Goal: Information Seeking & Learning: Check status

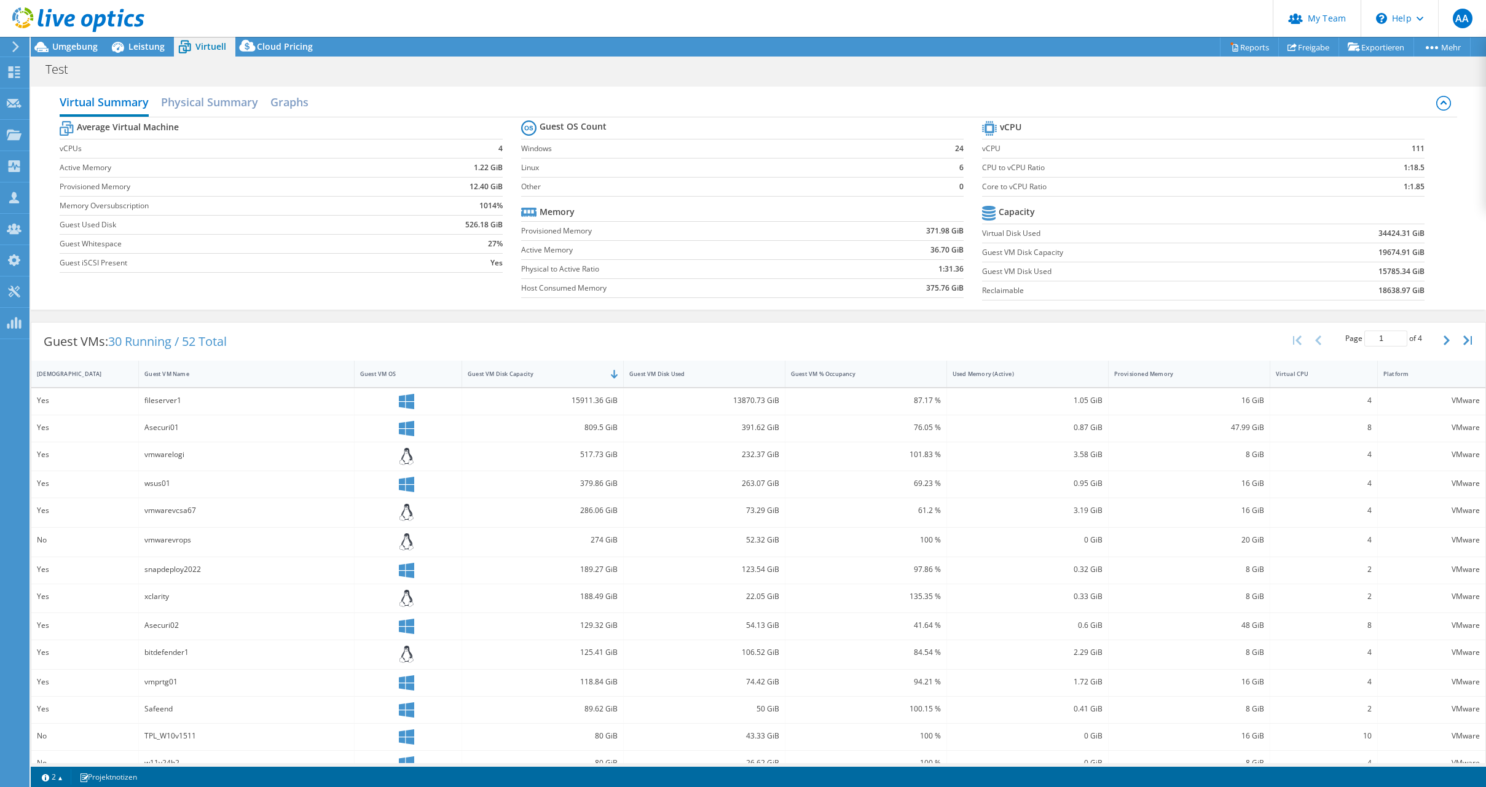
select select "EUFrankfurt"
select select "EUR"
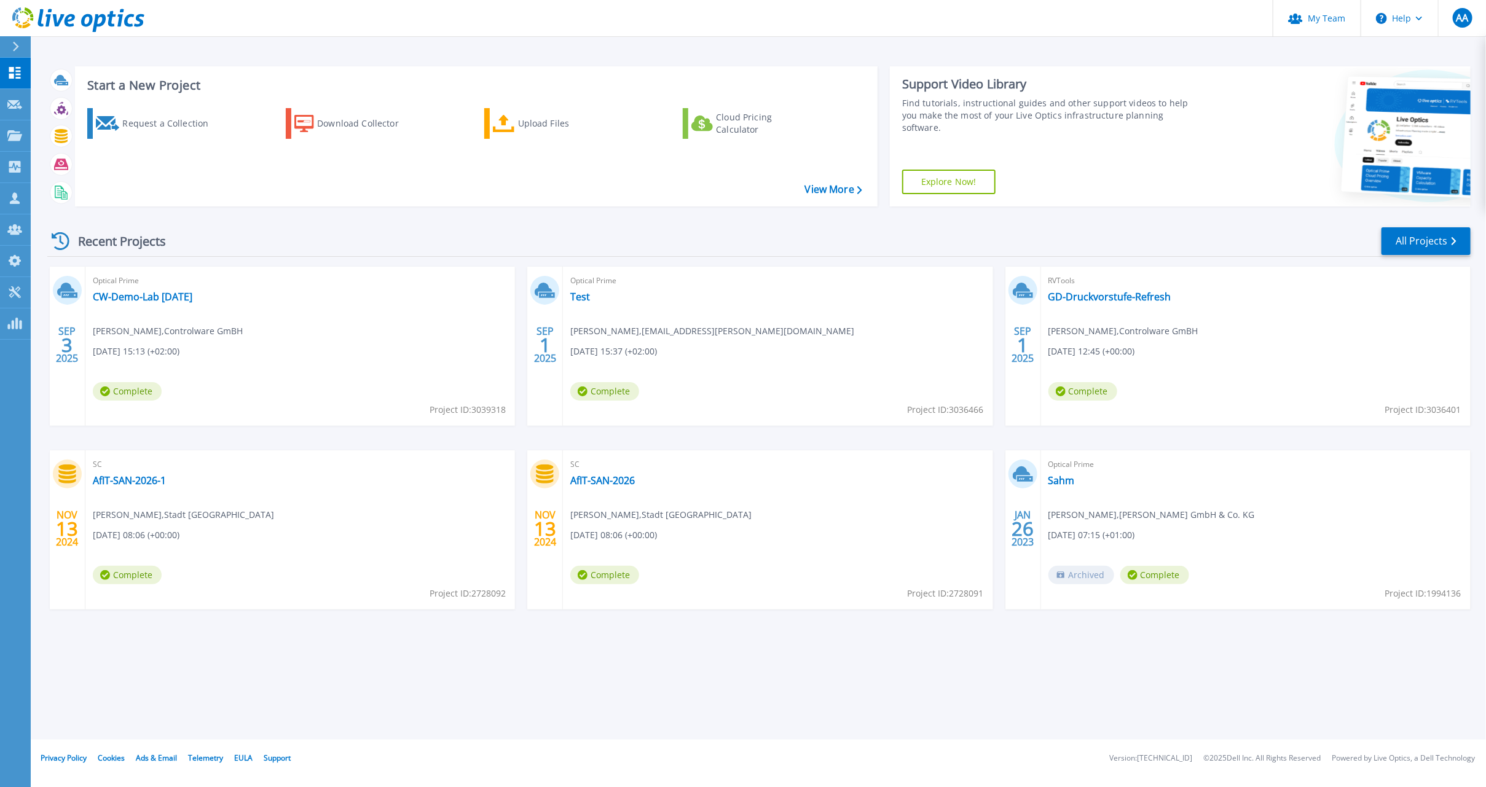
click at [620, 333] on span "[DEMOGRAPHIC_DATA][PERSON_NAME] , [PERSON_NAME][EMAIL_ADDRESS][PERSON_NAME][DOM…" at bounding box center [712, 331] width 284 height 14
click at [748, 329] on div "Optical Prime Test [PERSON_NAME] , [PERSON_NAME][EMAIL_ADDRESS][PERSON_NAME][DO…" at bounding box center [777, 346] width 429 height 159
click at [747, 329] on span "[DEMOGRAPHIC_DATA][PERSON_NAME] , [PERSON_NAME][EMAIL_ADDRESS][PERSON_NAME][DOM…" at bounding box center [712, 331] width 284 height 14
click at [741, 329] on span "[DEMOGRAPHIC_DATA][PERSON_NAME] , [PERSON_NAME][EMAIL_ADDRESS][PERSON_NAME][DOM…" at bounding box center [712, 331] width 284 height 14
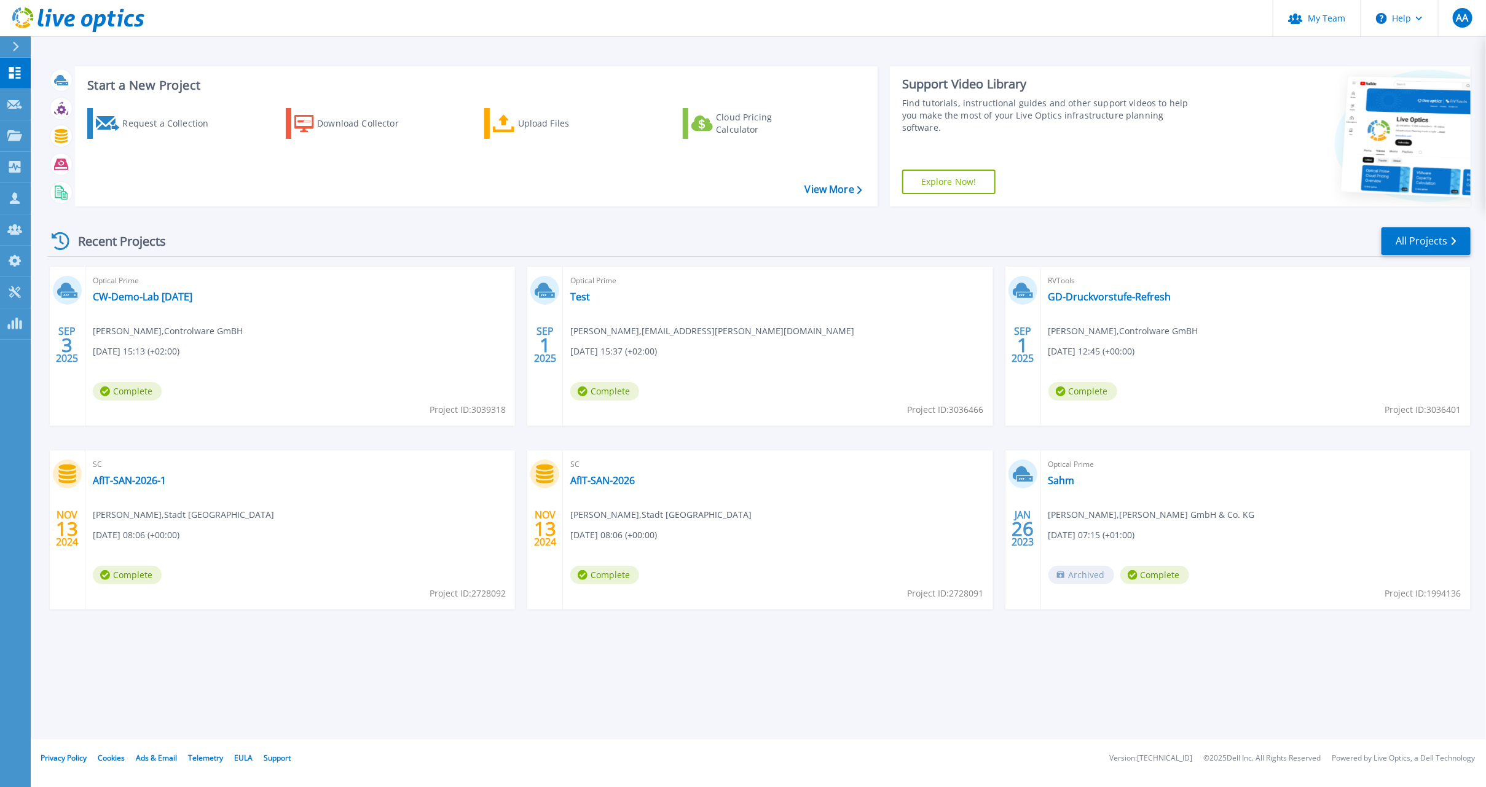
click at [767, 325] on div "Optical Prime Test [PERSON_NAME] , [PERSON_NAME][EMAIL_ADDRESS][PERSON_NAME][DO…" at bounding box center [777, 346] width 429 height 159
drag, startPoint x: 751, startPoint y: 329, endPoint x: 664, endPoint y: 330, distance: 86.6
click at [664, 330] on div "Optical Prime Test [PERSON_NAME] , [PERSON_NAME][EMAIL_ADDRESS][PERSON_NAME][DO…" at bounding box center [777, 346] width 429 height 159
drag, startPoint x: 664, startPoint y: 330, endPoint x: 628, endPoint y: 324, distance: 36.8
click at [628, 324] on div "Optical Prime Test [PERSON_NAME] , [PERSON_NAME][EMAIL_ADDRESS][PERSON_NAME][DO…" at bounding box center [777, 346] width 429 height 159
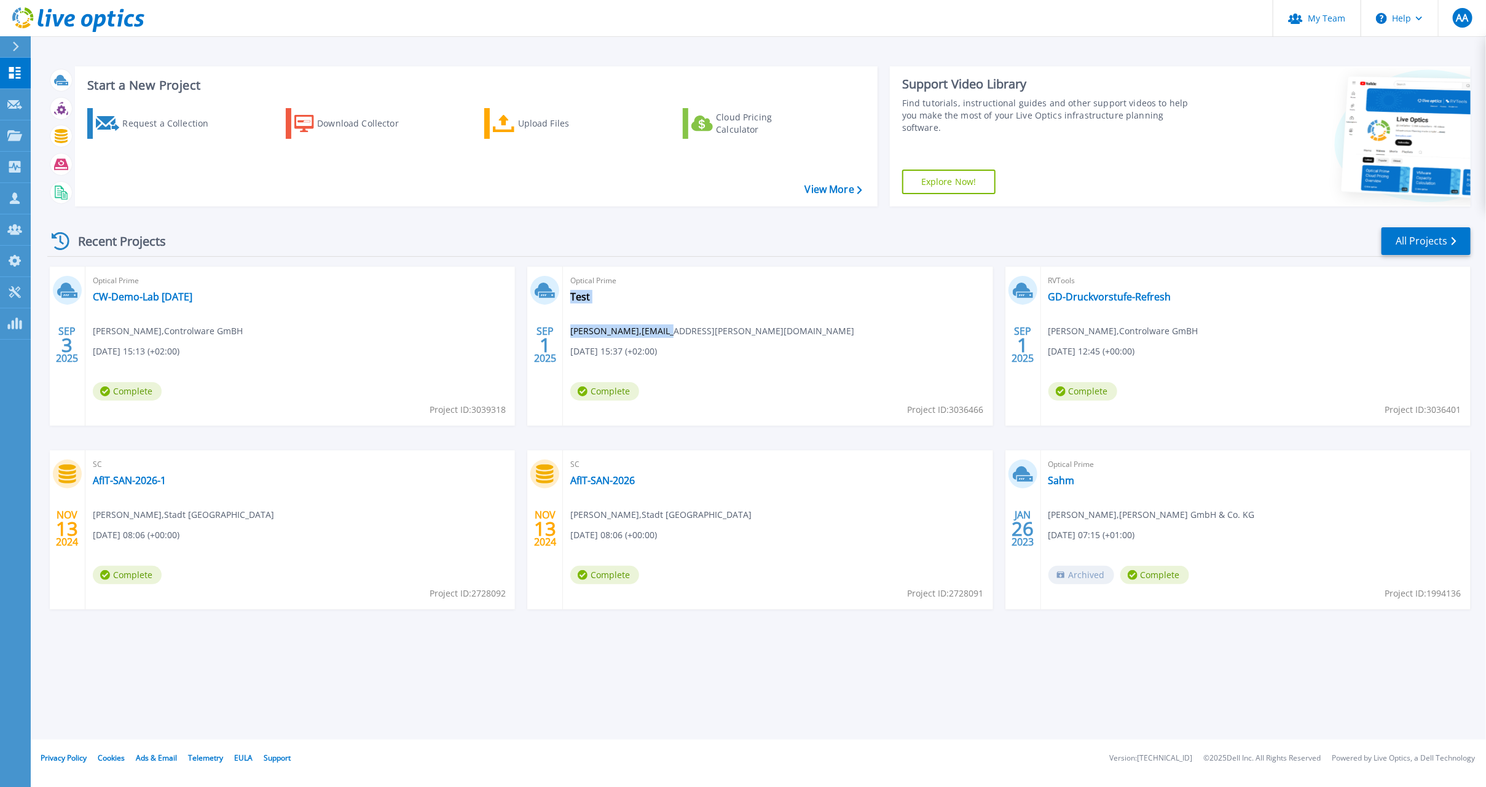
click at [575, 329] on span "[DEMOGRAPHIC_DATA][PERSON_NAME] , [PERSON_NAME][EMAIL_ADDRESS][PERSON_NAME][DOM…" at bounding box center [712, 331] width 284 height 14
drag, startPoint x: 571, startPoint y: 329, endPoint x: 747, endPoint y: 327, distance: 176.3
click at [747, 327] on span "[DEMOGRAPHIC_DATA][PERSON_NAME] , [PERSON_NAME][EMAIL_ADDRESS][PERSON_NAME][DOM…" at bounding box center [712, 331] width 284 height 14
copy span "[DEMOGRAPHIC_DATA][PERSON_NAME] , [PERSON_NAME][EMAIL_ADDRESS][PERSON_NAME][DOM…"
click at [63, 126] on p "Projects" at bounding box center [48, 136] width 33 height 32
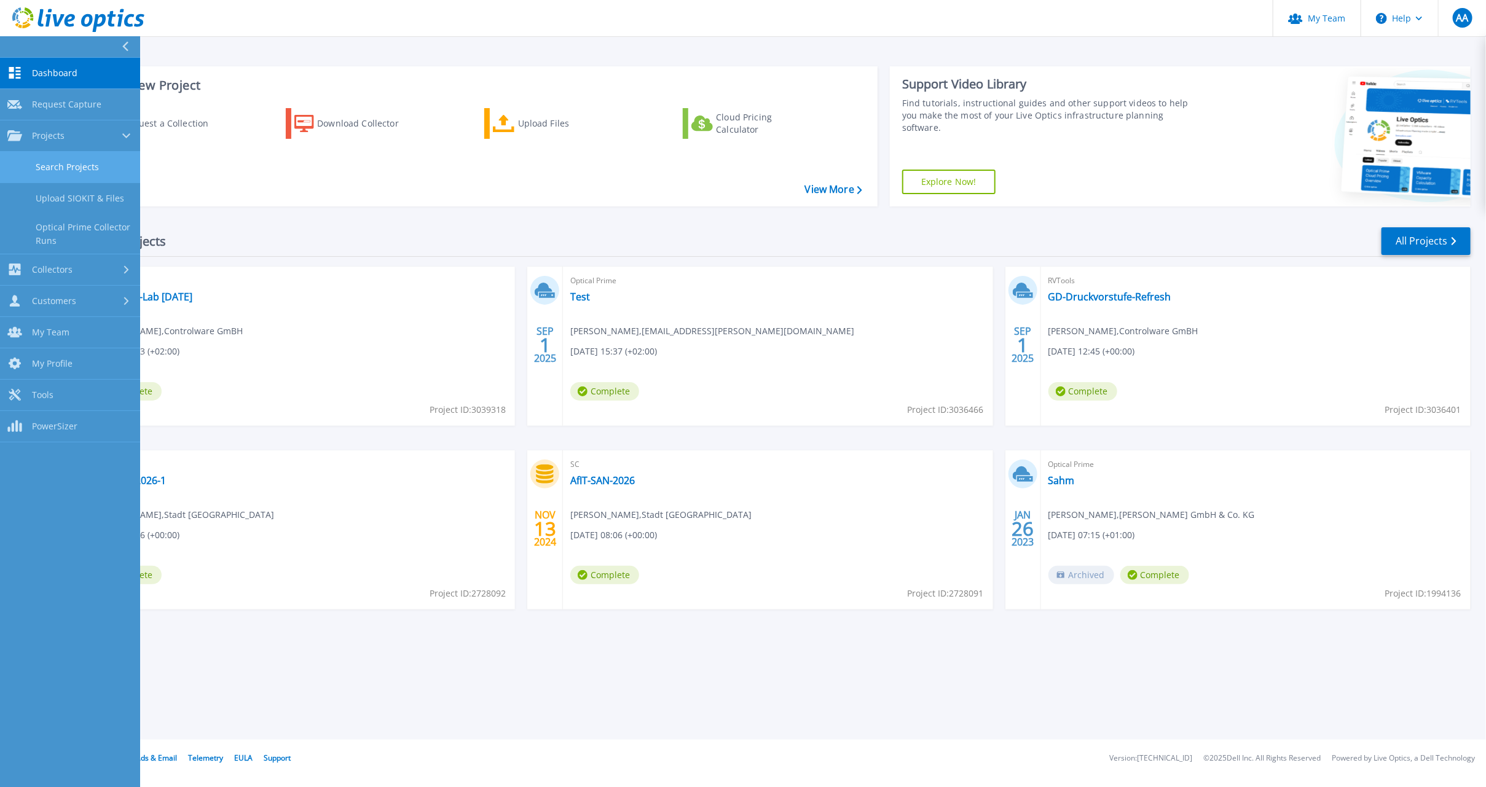
click at [84, 161] on link "Search Projects" at bounding box center [70, 167] width 140 height 31
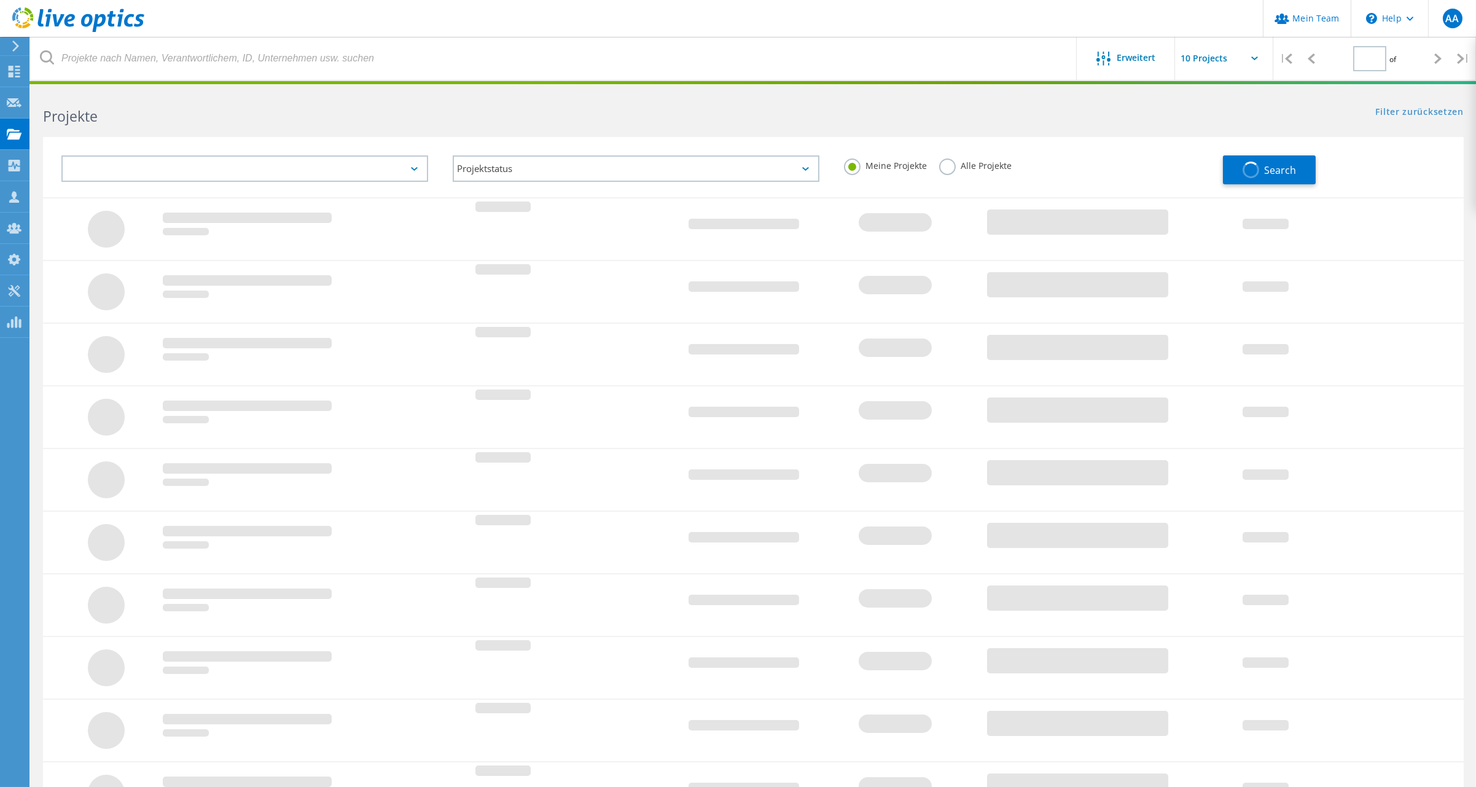
type input "1"
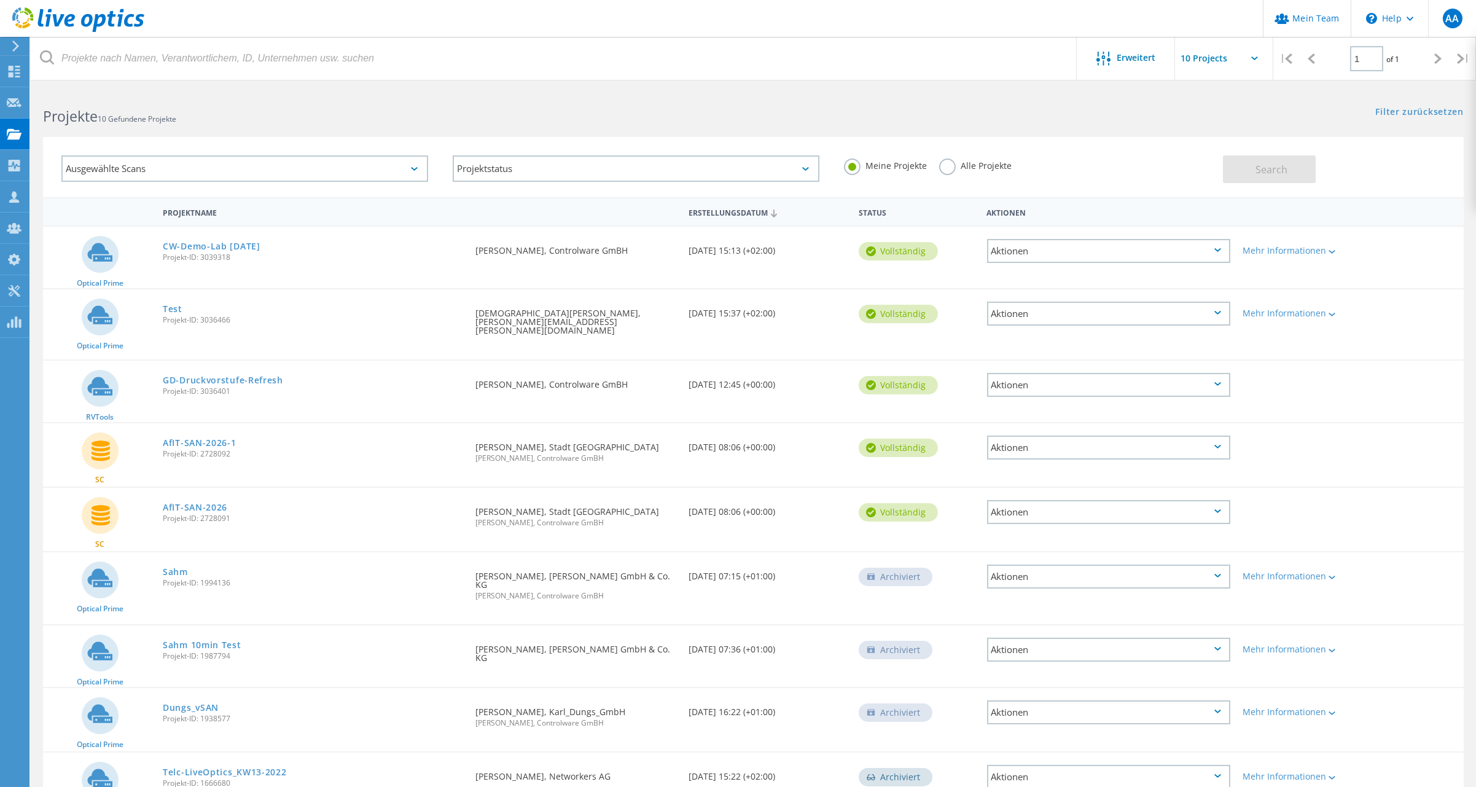
drag, startPoint x: 330, startPoint y: 163, endPoint x: 184, endPoint y: 146, distance: 147.3
click at [184, 146] on div "Ausgewählte Scans" at bounding box center [244, 168] width 391 height 51
click at [944, 160] on label "Alle Projekte" at bounding box center [975, 165] width 72 height 12
click at [0, 0] on input "Alle Projekte" at bounding box center [0, 0] width 0 height 0
drag, startPoint x: 473, startPoint y: 312, endPoint x: 659, endPoint y: 305, distance: 185.7
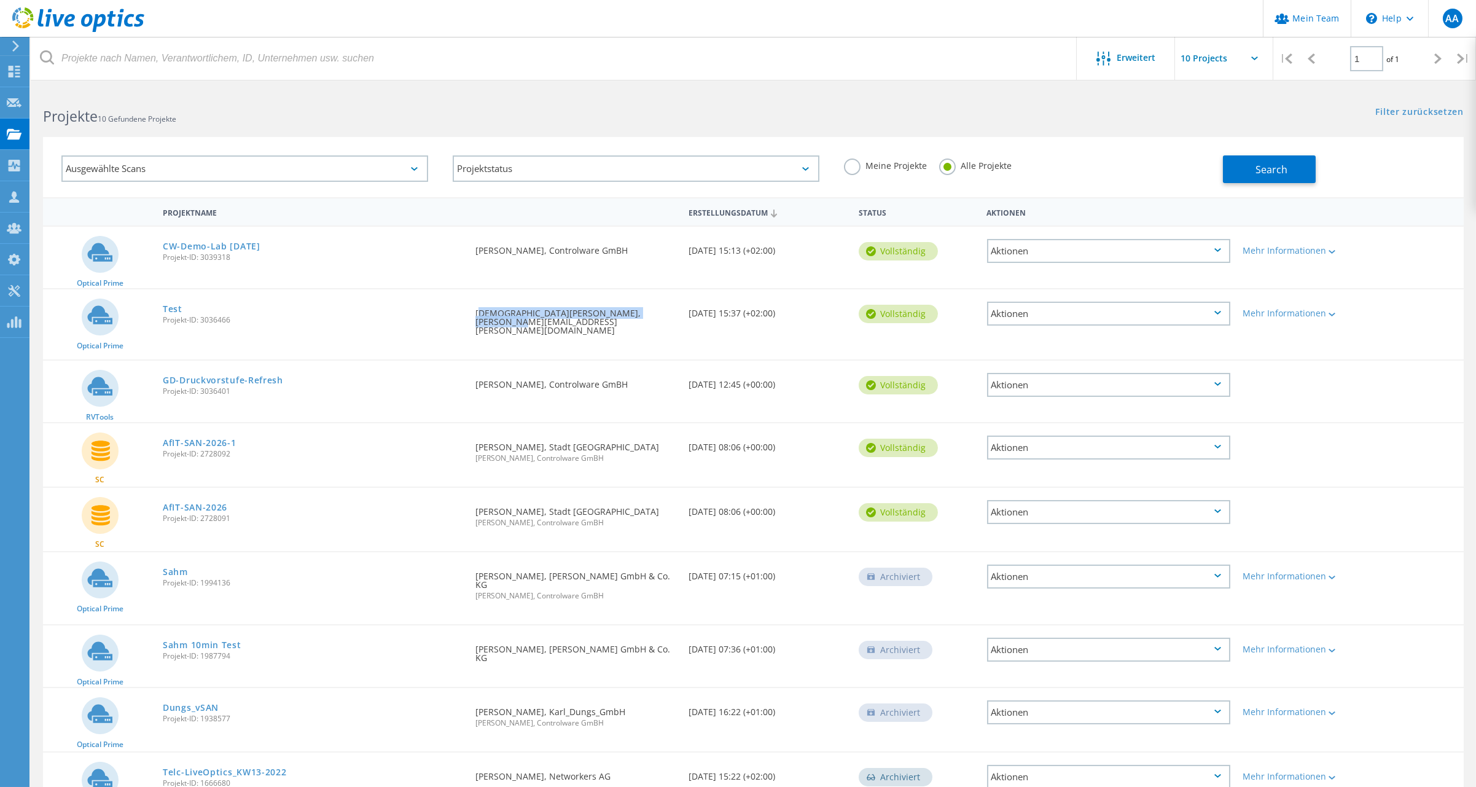
click at [659, 305] on div "Angefordert durch Christian Henke, Christian.Henke@gi-de.com" at bounding box center [575, 318] width 213 height 58
copy div "Christian Henke, Christian.Henke@gi-de.com"
click at [253, 178] on div "Ausgewählte Scans" at bounding box center [244, 168] width 367 height 26
click at [248, 169] on div "Ausgewählte Scans" at bounding box center [244, 168] width 367 height 26
click at [620, 154] on div "Projektstatus Wird durchgeführt vollständig Veröffentlicht am Anonym Archiviert…" at bounding box center [635, 168] width 391 height 51
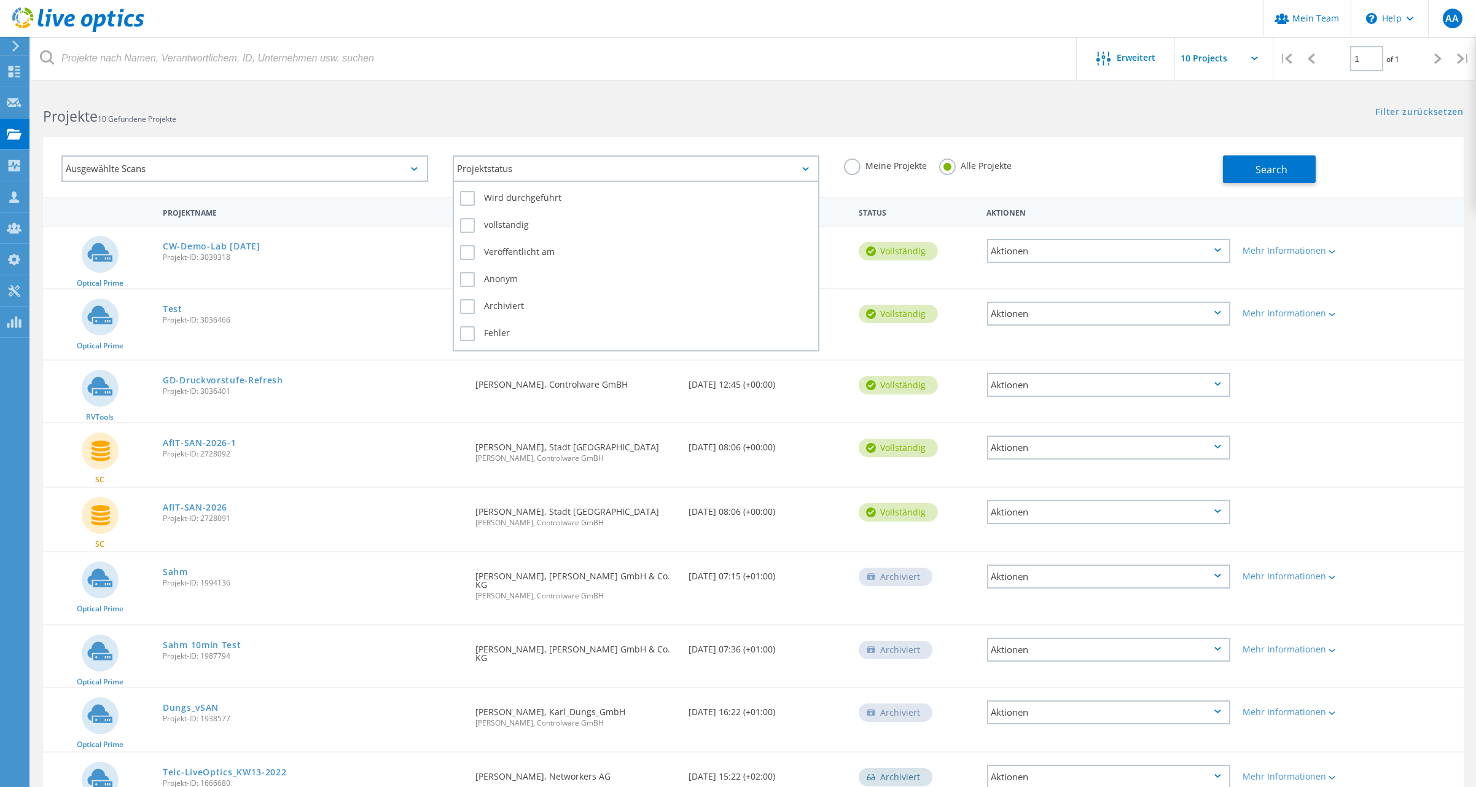
click at [620, 160] on div "Projektstatus" at bounding box center [636, 168] width 367 height 26
click at [622, 160] on div "Projektstatus" at bounding box center [636, 168] width 367 height 26
click at [300, 113] on h2 "Projekte 10 Gefundene Projekte" at bounding box center [392, 116] width 698 height 20
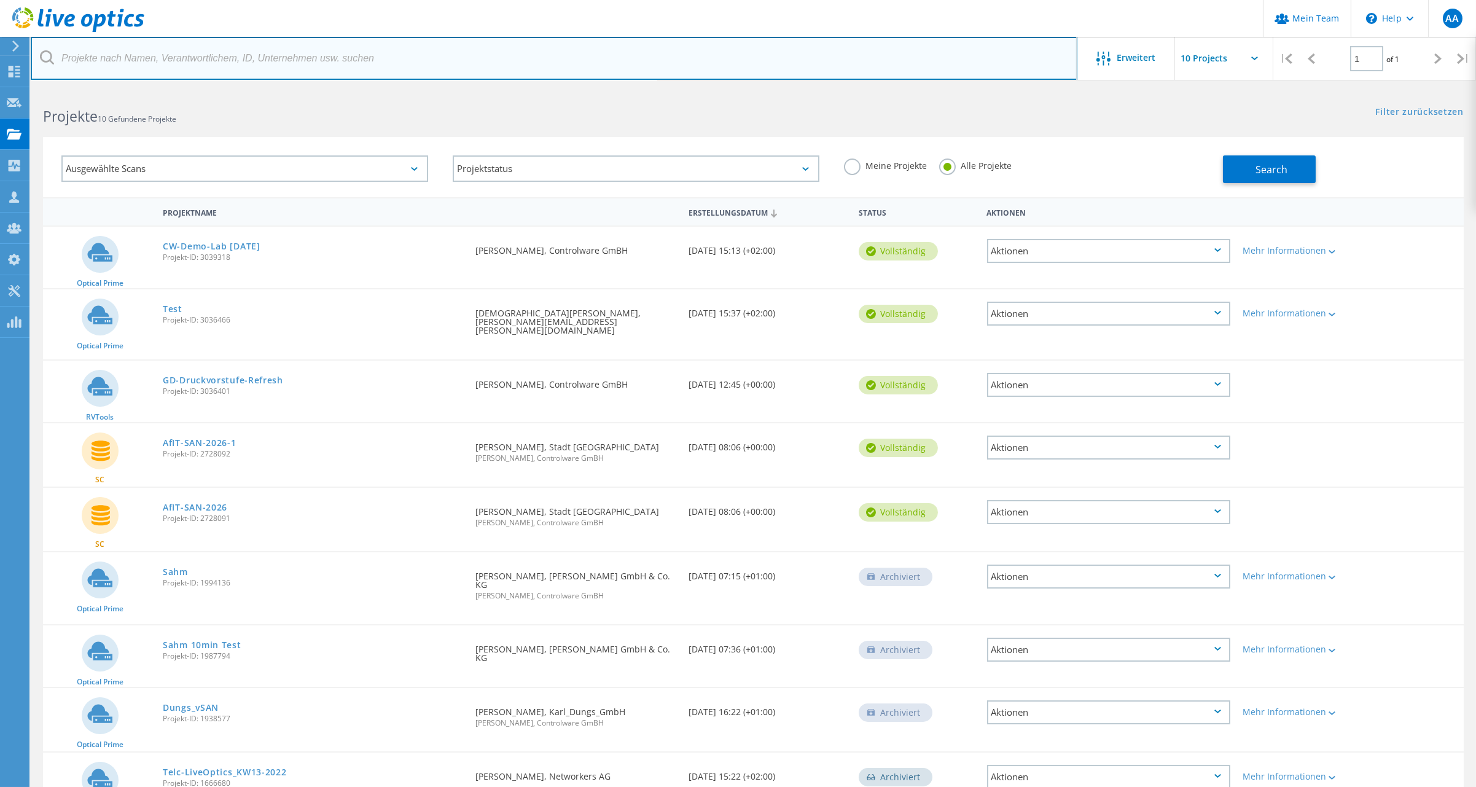
click at [220, 53] on input "text" at bounding box center [554, 58] width 1047 height 43
paste input "Christian Henke, Christian.Henke@gi-de.com"
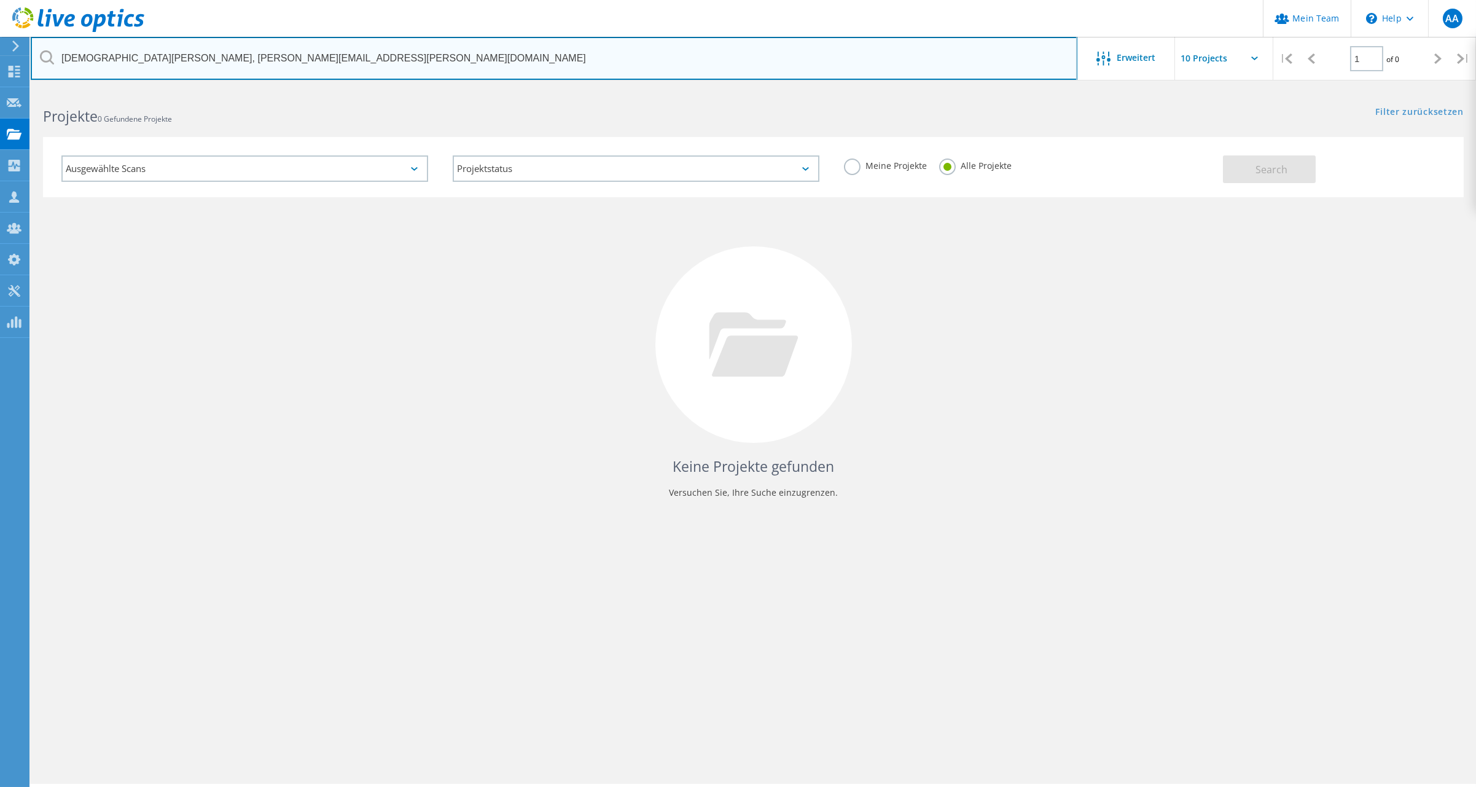
drag, startPoint x: 138, startPoint y: 55, endPoint x: -25, endPoint y: 68, distance: 163.9
click at [0, 68] on html "Mein Team \n Help Explore Helpful Articles Contact Support AA Partner-Teamadmin…" at bounding box center [738, 410] width 1476 height 821
type input "[EMAIL_ADDRESS][PERSON_NAME][DOMAIN_NAME]"
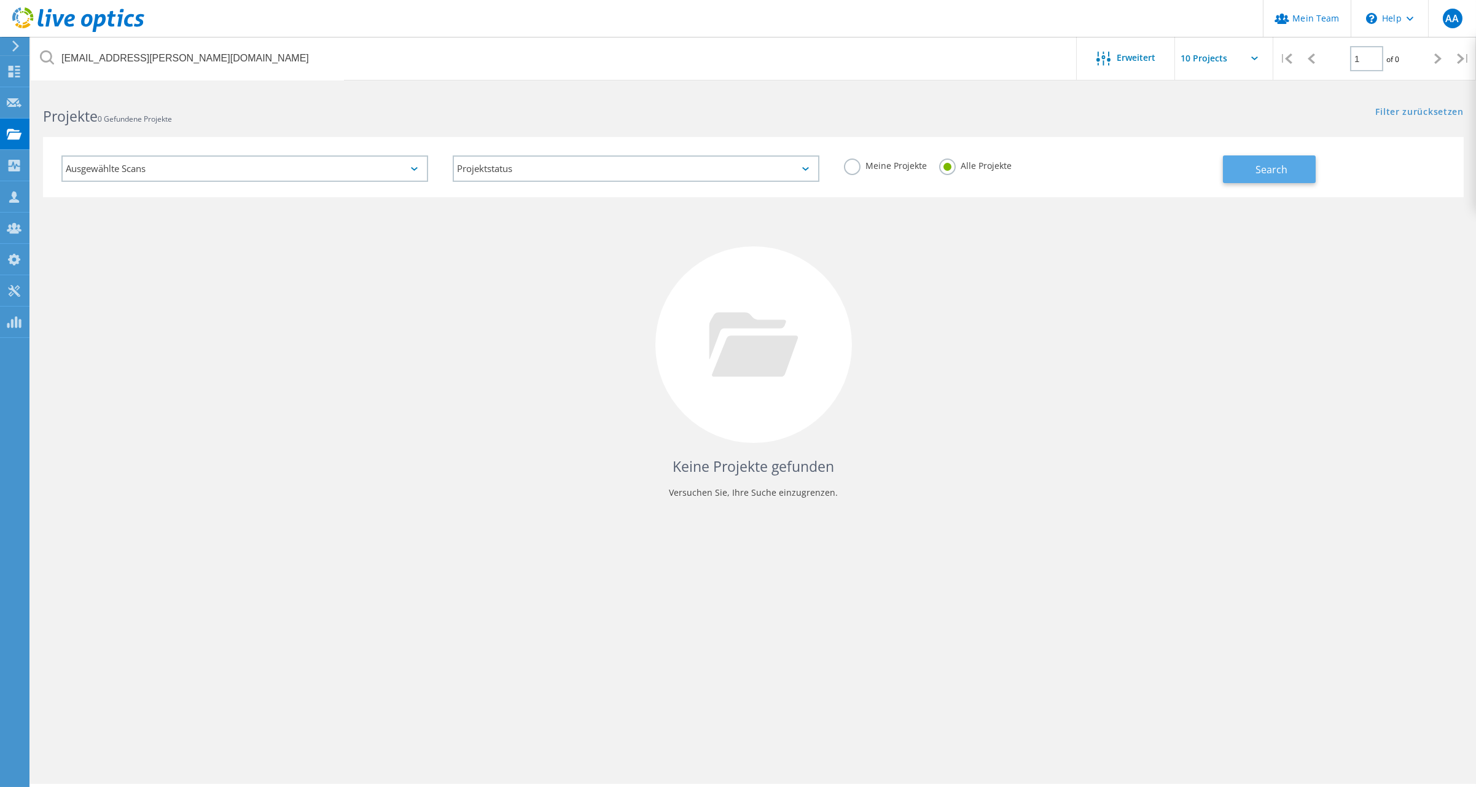
click at [1240, 165] on button "Search" at bounding box center [1269, 169] width 93 height 28
